Goal: Task Accomplishment & Management: Complete application form

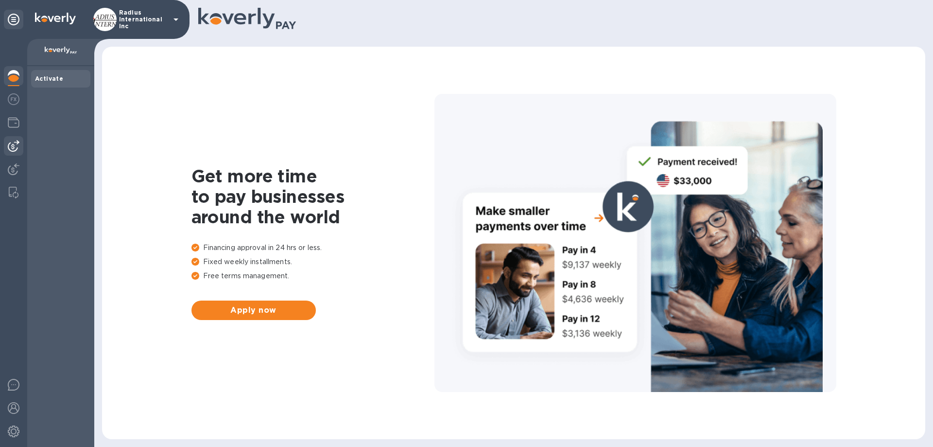
click at [10, 142] on img at bounding box center [14, 146] width 12 height 12
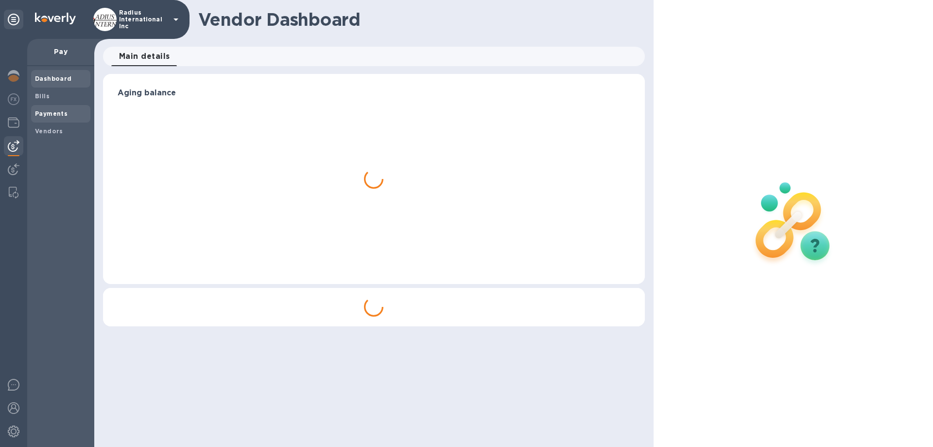
click at [42, 114] on b "Payments" at bounding box center [51, 113] width 33 height 7
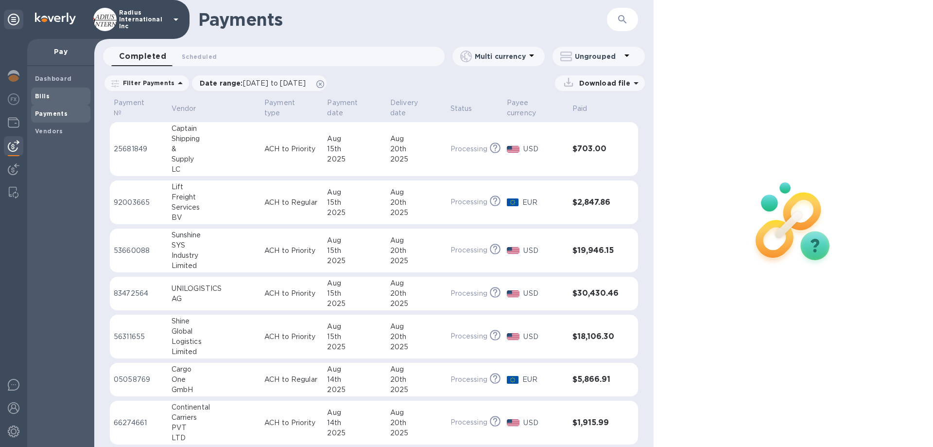
click at [51, 100] on span "Bills" at bounding box center [61, 96] width 52 height 10
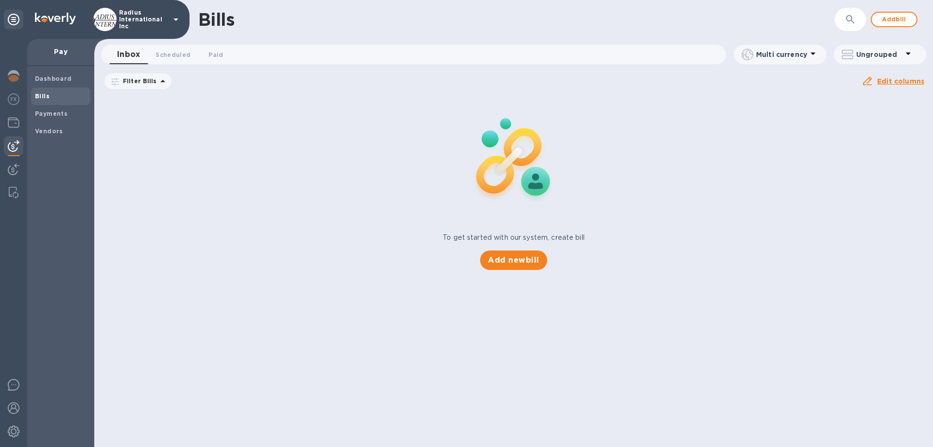
click at [522, 262] on div "Bills ​ Add bill Inbox 0 Scheduled 0 Paid 0 Multi currency Ungrouped Filter Bil…" at bounding box center [513, 223] width 839 height 447
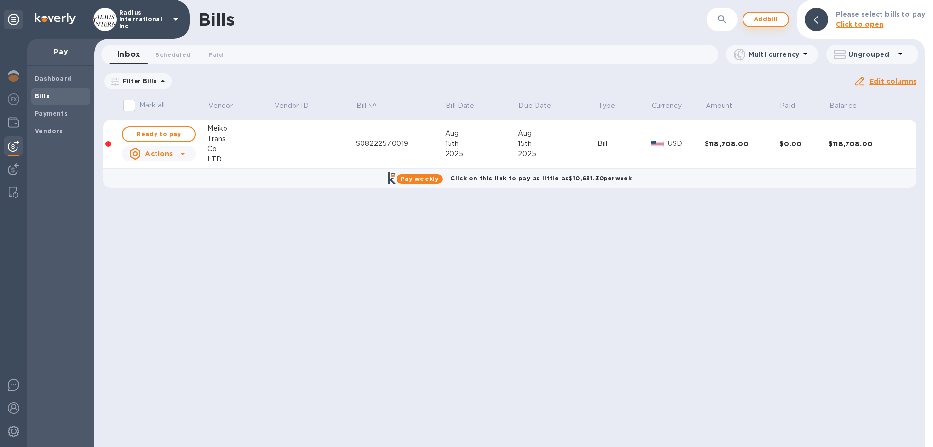
click at [765, 18] on span "Add bill" at bounding box center [766, 20] width 29 height 12
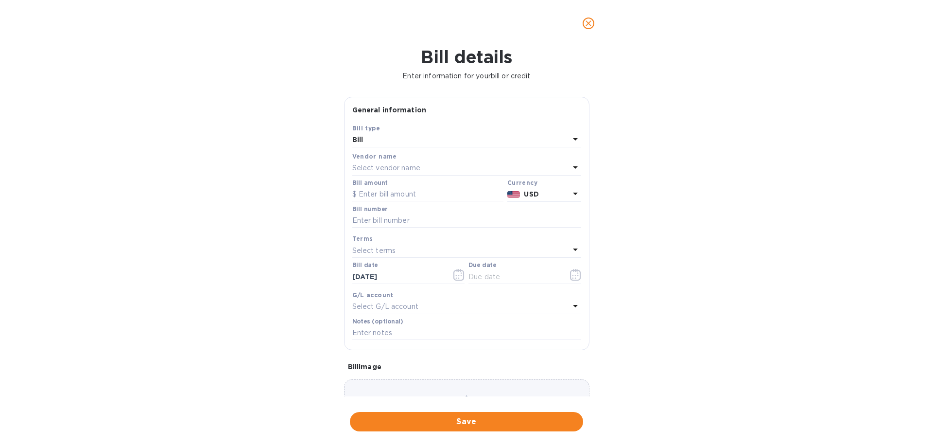
click at [388, 168] on p "Select vendor name" at bounding box center [386, 168] width 68 height 10
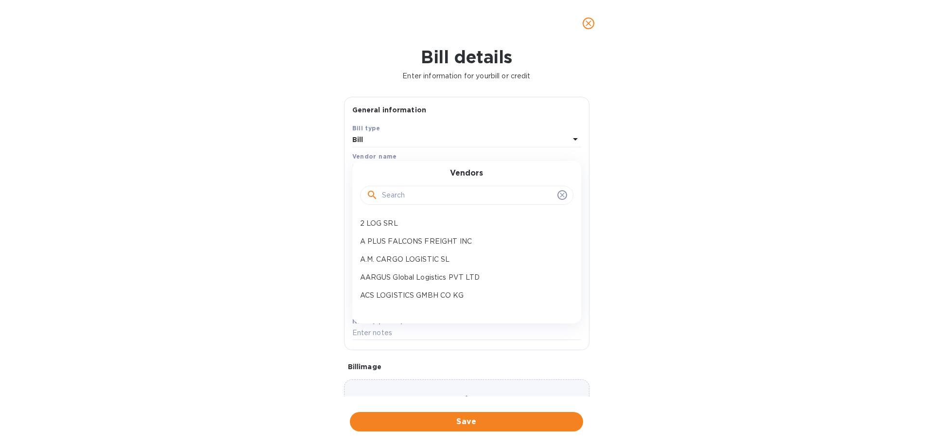
click at [415, 196] on input "text" at bounding box center [468, 195] width 172 height 15
click at [434, 195] on input "exc" at bounding box center [468, 195] width 172 height 15
type input "exc"
